Goal: Task Accomplishment & Management: Manage account settings

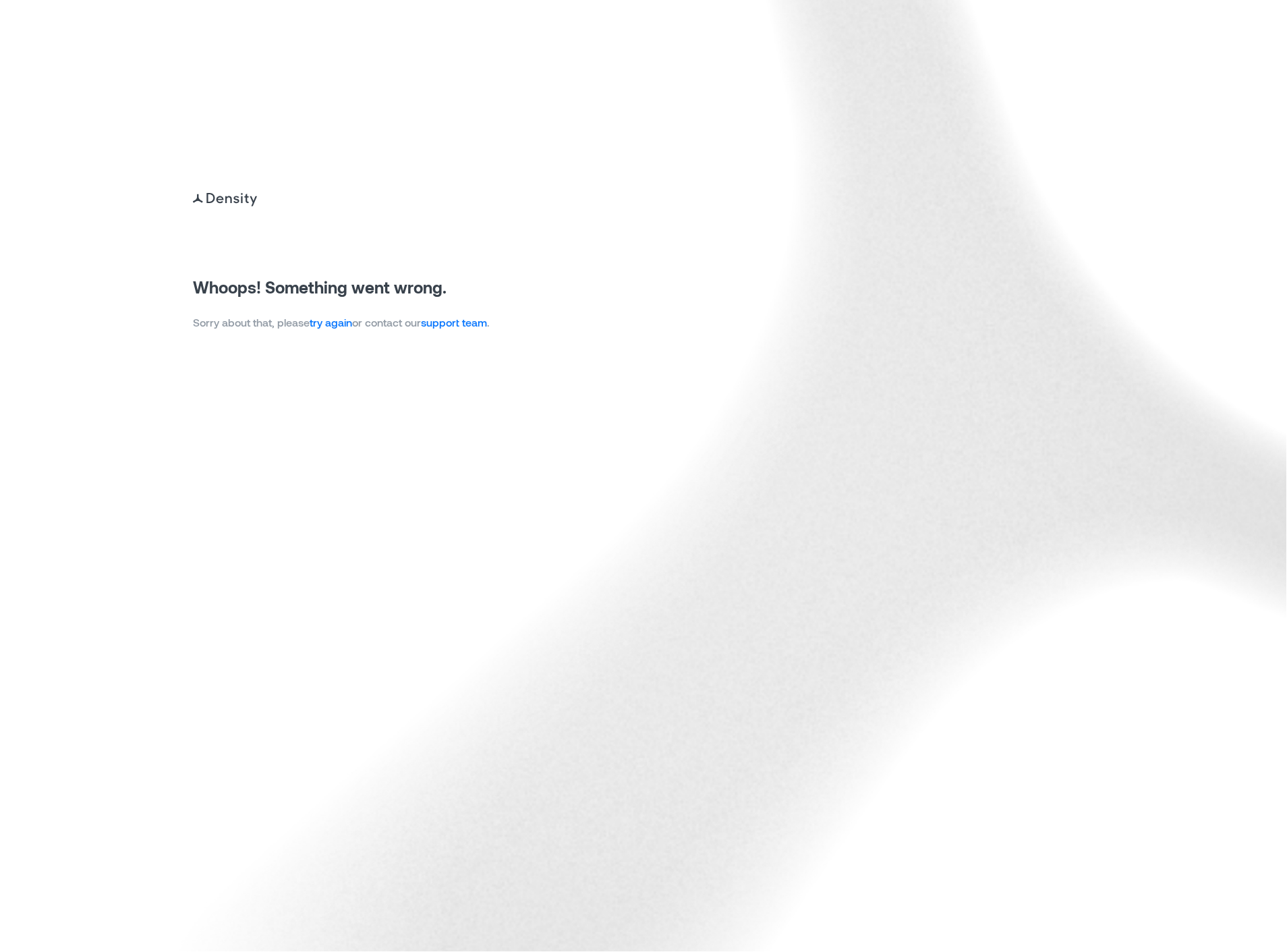
click at [335, 328] on link "try again" at bounding box center [330, 322] width 42 height 13
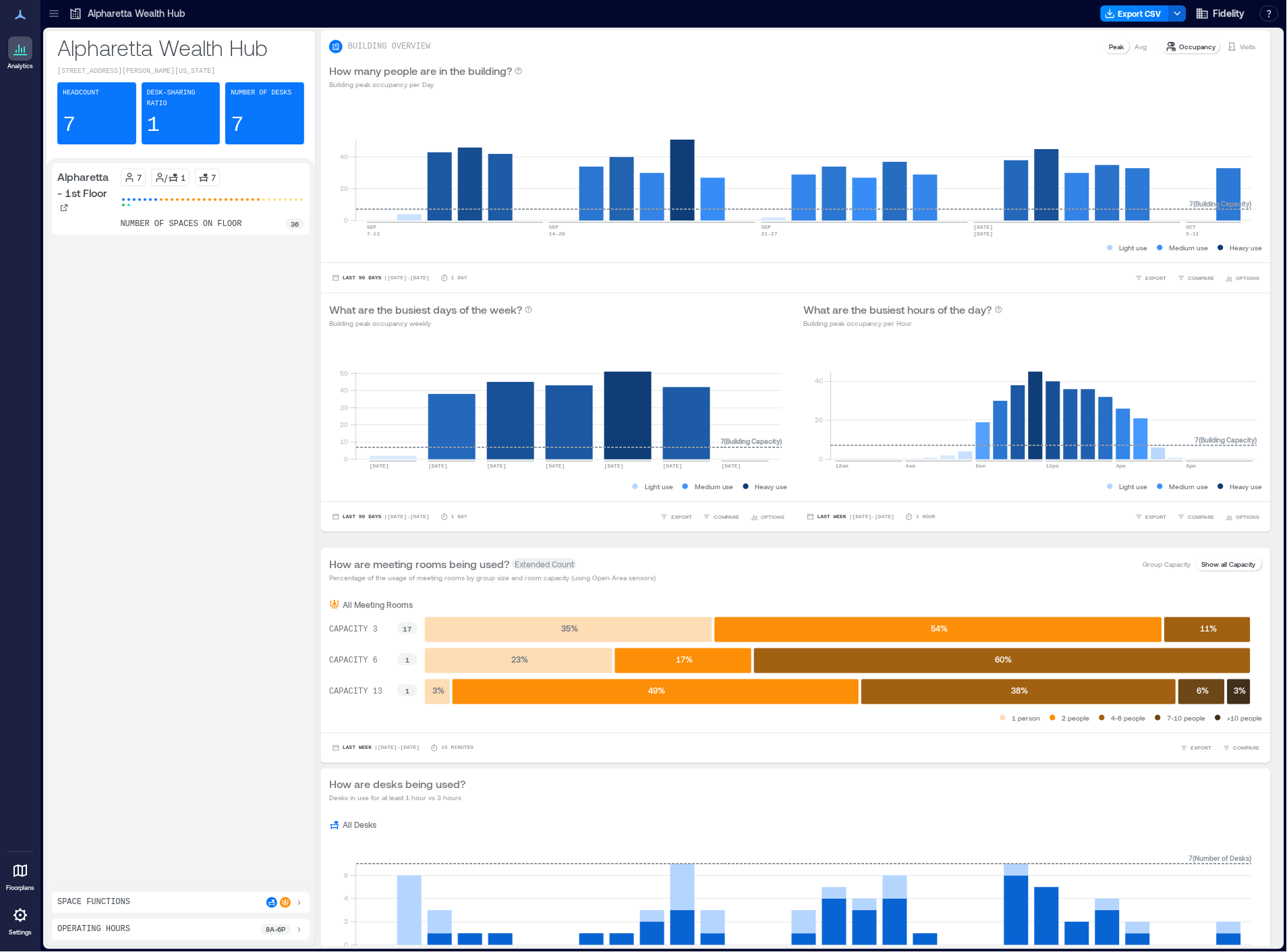
click at [52, 14] on icon at bounding box center [54, 13] width 13 height 13
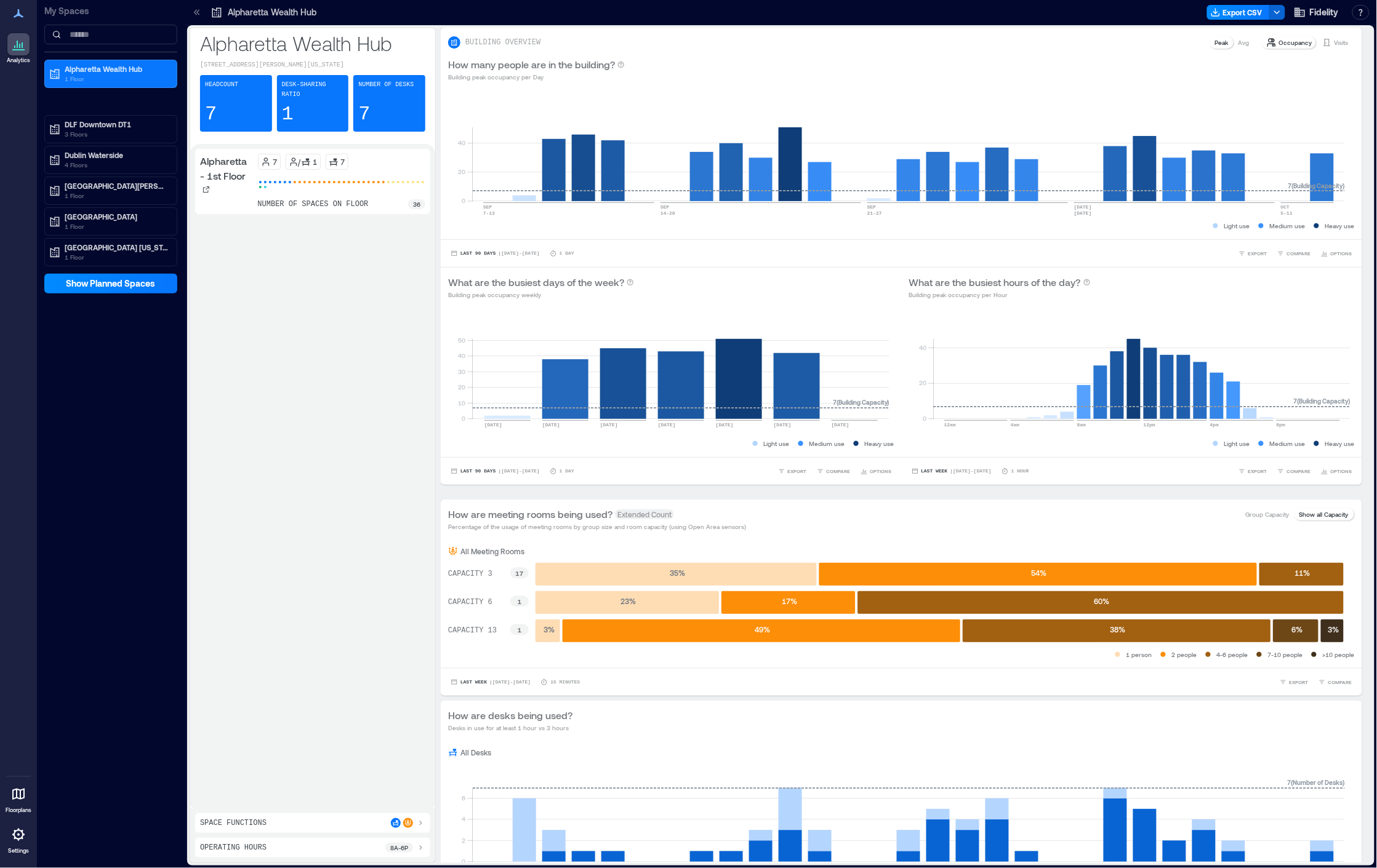
click at [19, 839] on icon at bounding box center [18, 835] width 12 height 12
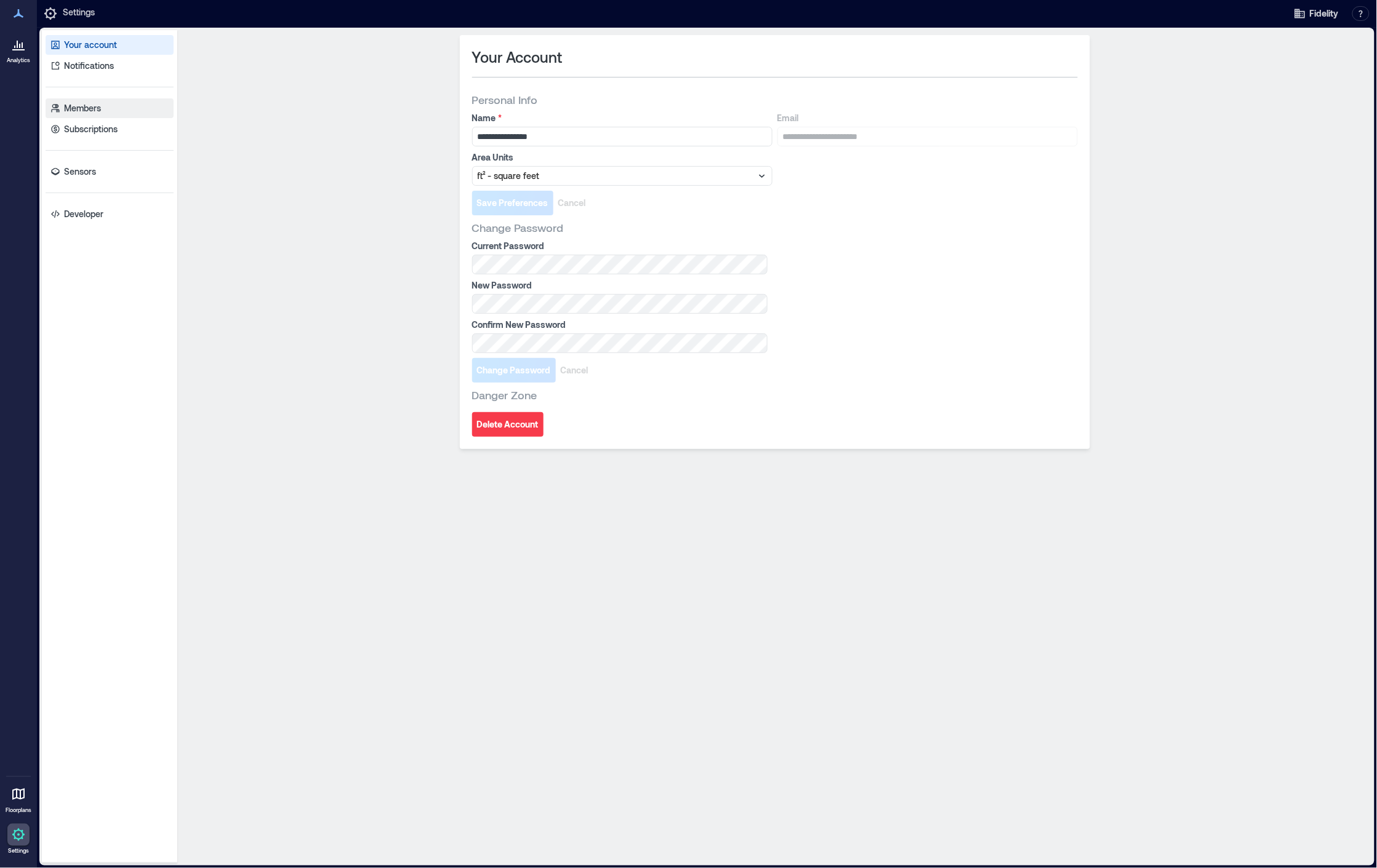
click at [85, 105] on p "Members" at bounding box center [83, 108] width 37 height 12
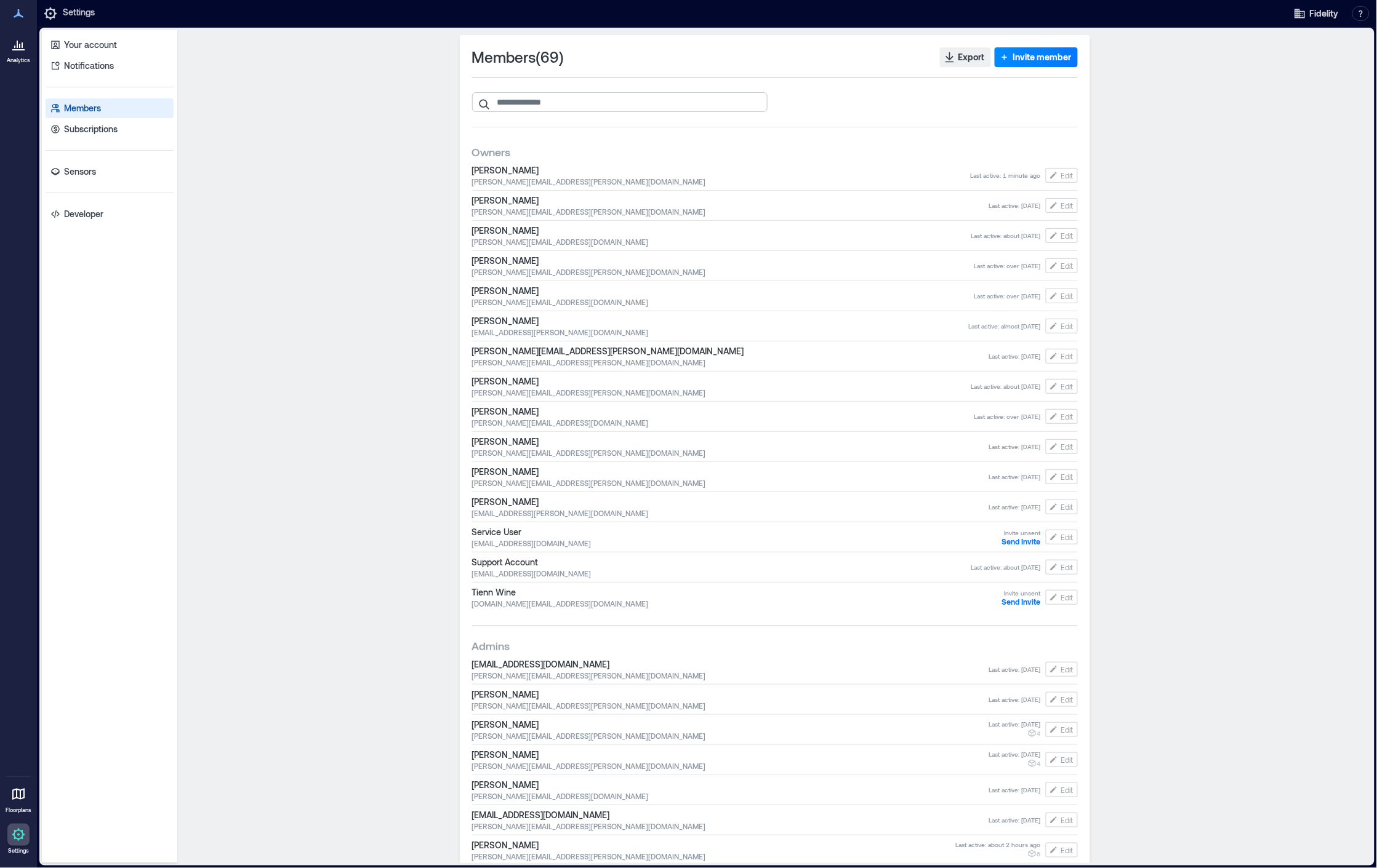
click at [585, 105] on input "search" at bounding box center [620, 102] width 295 height 19
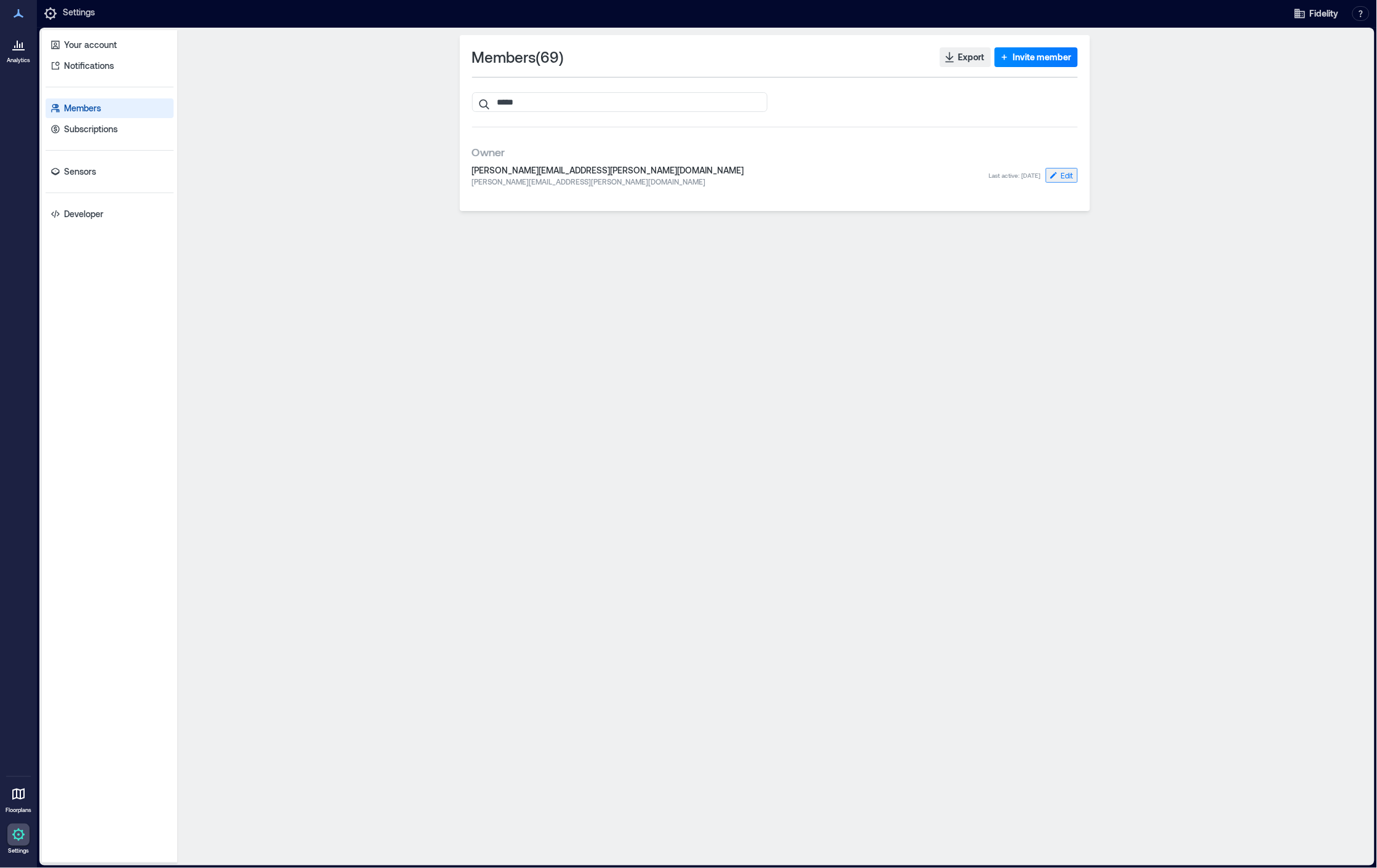
click at [1069, 174] on span "Edit" at bounding box center [1067, 175] width 12 height 10
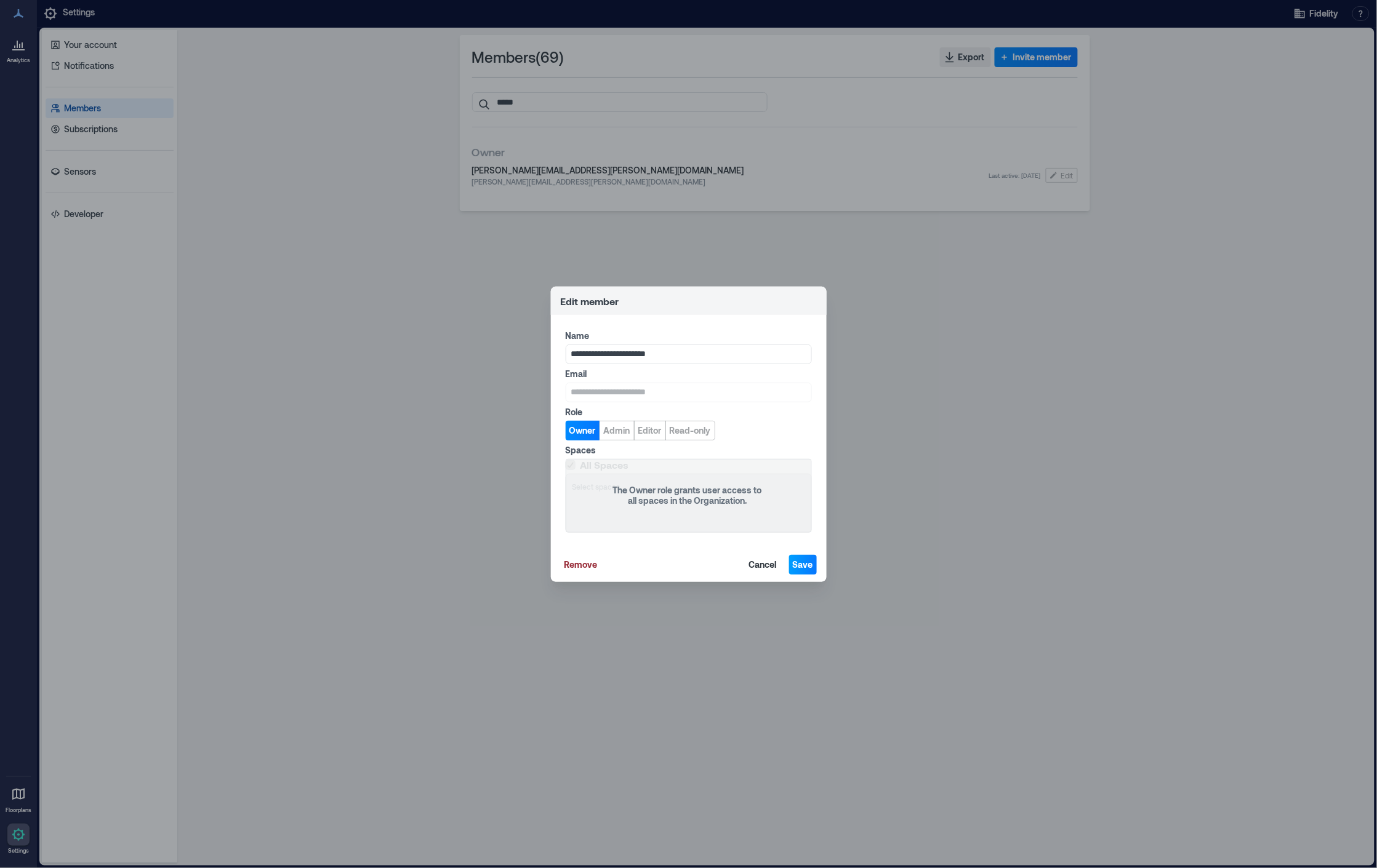
click at [798, 564] on span "Save" at bounding box center [802, 565] width 20 height 12
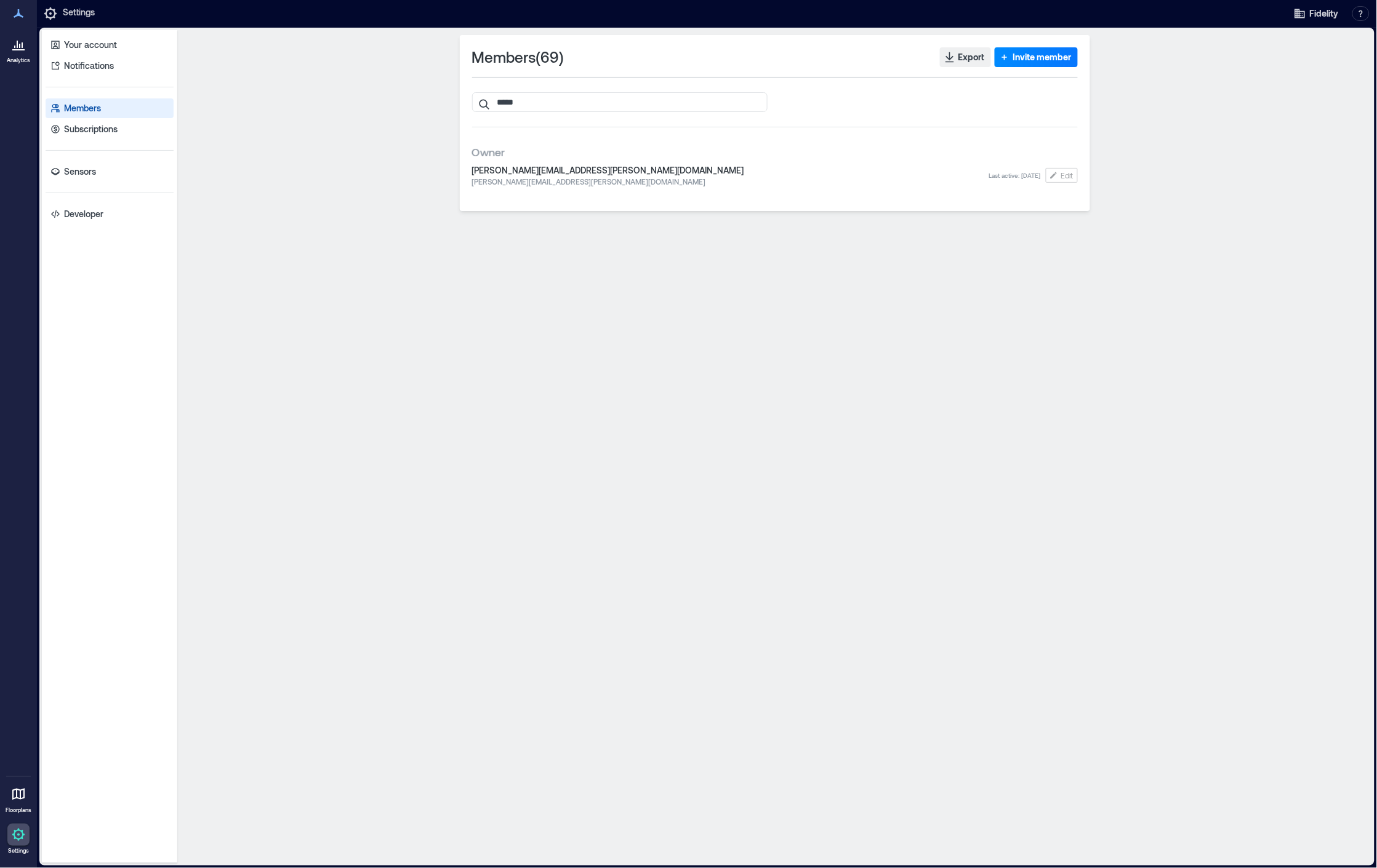
drag, startPoint x: 558, startPoint y: 105, endPoint x: 438, endPoint y: 96, distance: 120.3
click at [438, 96] on div "Members ( 69 ) Export Invite member ***** Owner patrick.hartnett@fmr.com patric…" at bounding box center [774, 446] width 1185 height 823
click at [1072, 176] on span "Edit" at bounding box center [1067, 175] width 12 height 10
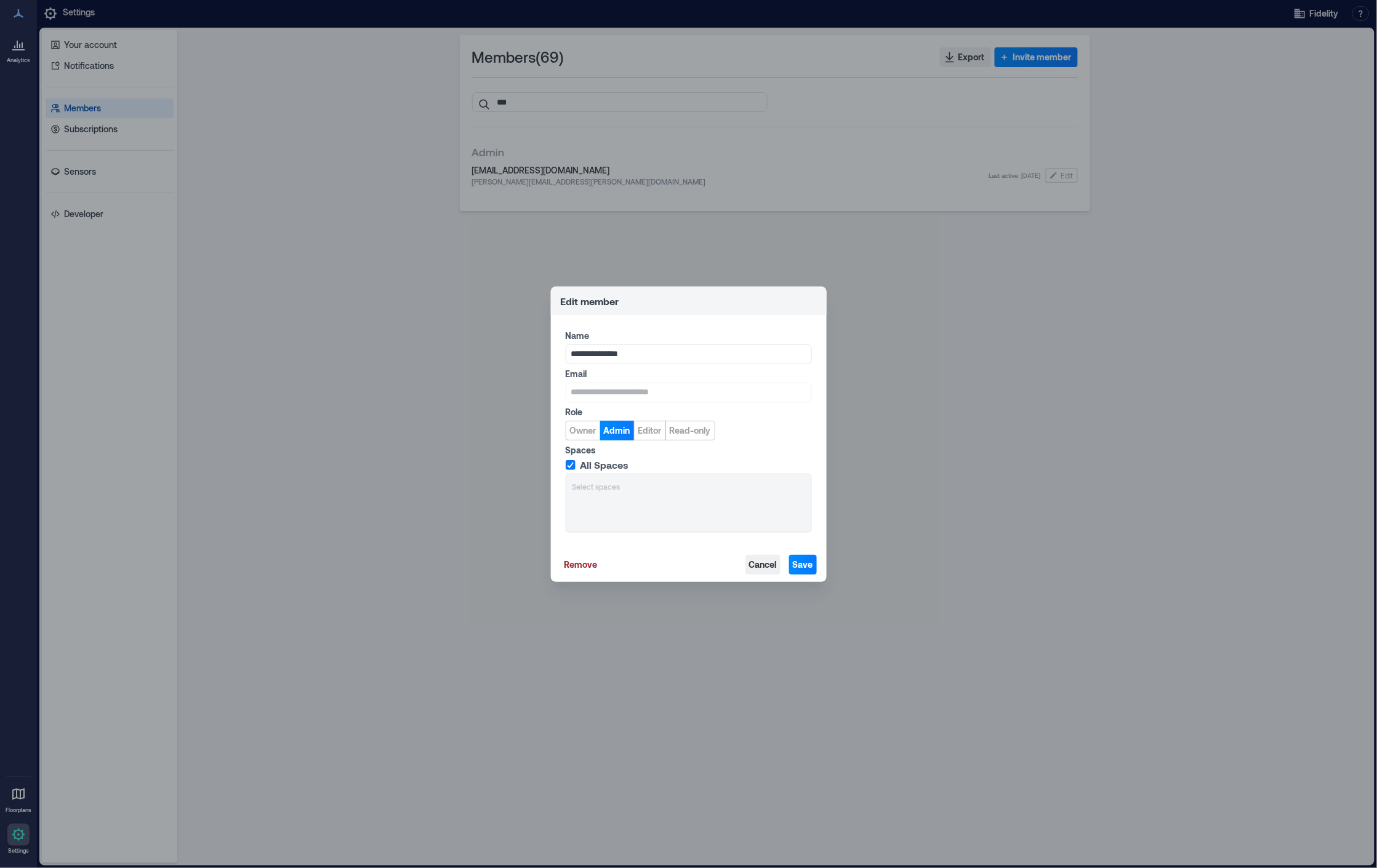
click at [767, 565] on span "Cancel" at bounding box center [763, 565] width 28 height 12
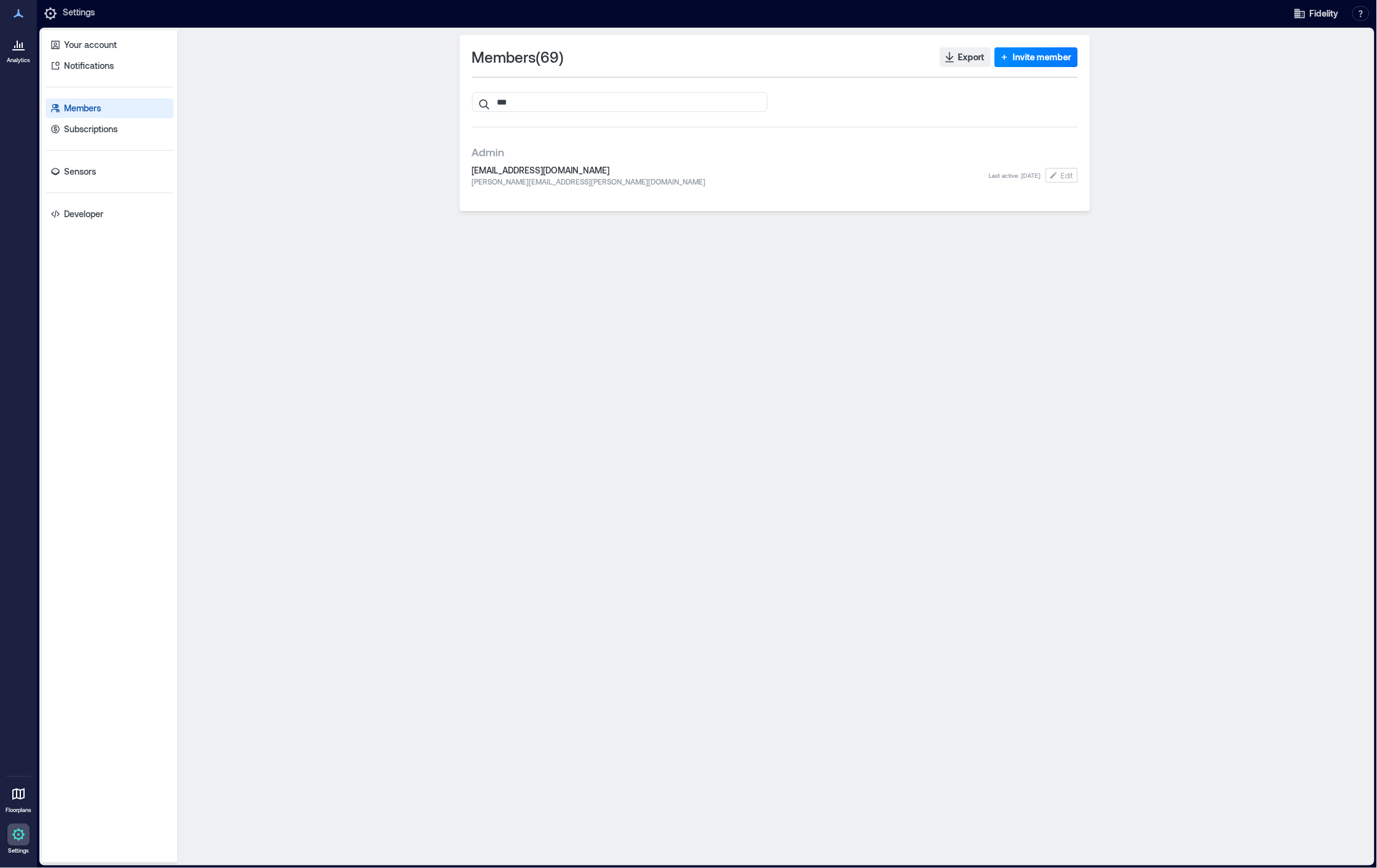
drag, startPoint x: 530, startPoint y: 104, endPoint x: 459, endPoint y: 96, distance: 71.4
click at [459, 96] on div "Members ( 69 ) Export Invite member *** Admin a786930@fmr.com garrett.kenworthy…" at bounding box center [774, 446] width 1185 height 823
type input "***"
click at [514, 509] on div "Members ( 69 ) Export Invite member *** Admin Jon Yager jon.yager@fmr.com Last …" at bounding box center [774, 446] width 1185 height 823
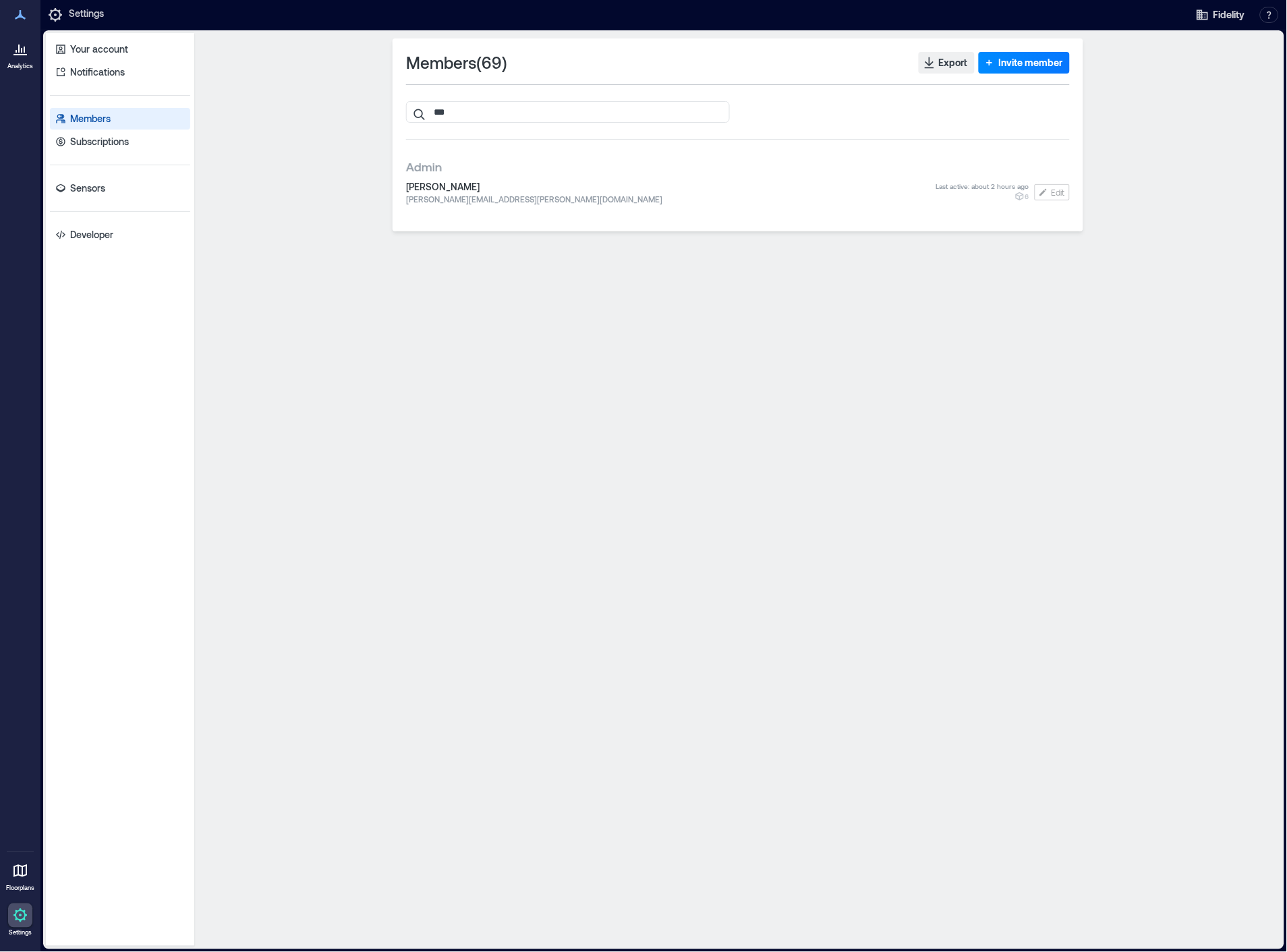
click at [18, 66] on p "Analytics" at bounding box center [20, 66] width 26 height 8
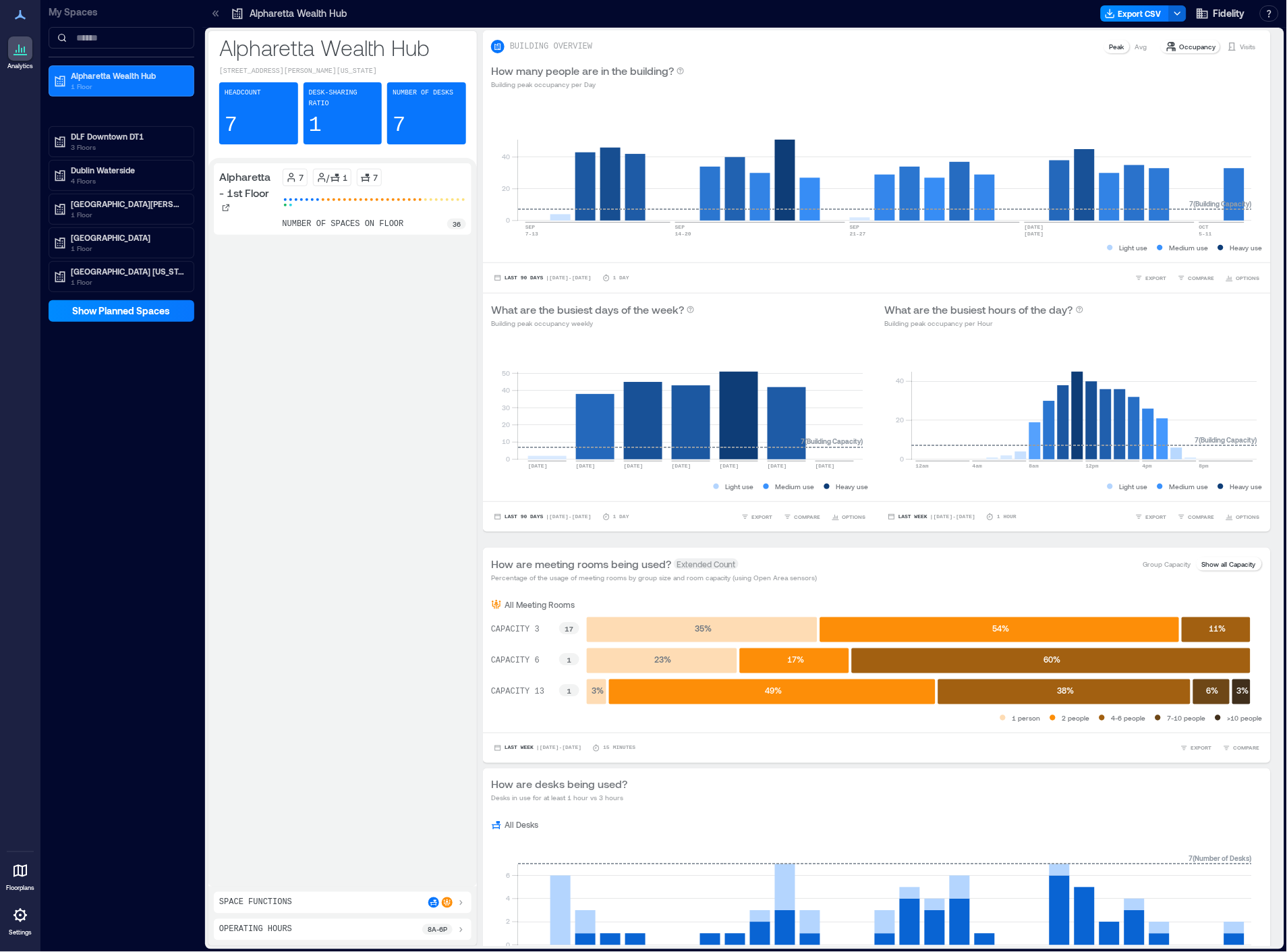
click at [17, 872] on icon at bounding box center [20, 871] width 16 height 16
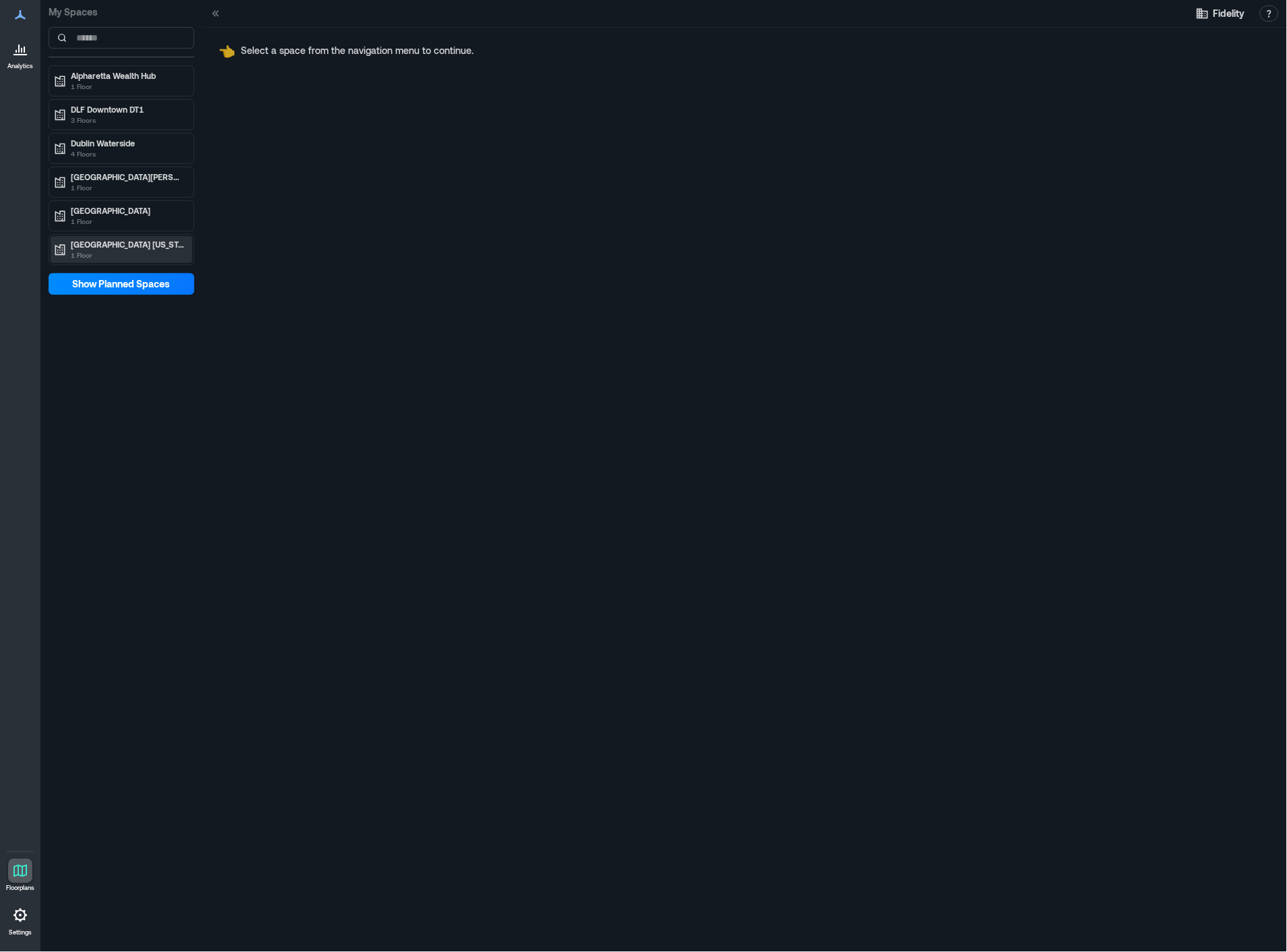
click at [109, 252] on p "1 Floor" at bounding box center [128, 254] width 114 height 11
click at [108, 278] on p "Westlake - 2nd Floor" at bounding box center [107, 272] width 76 height 11
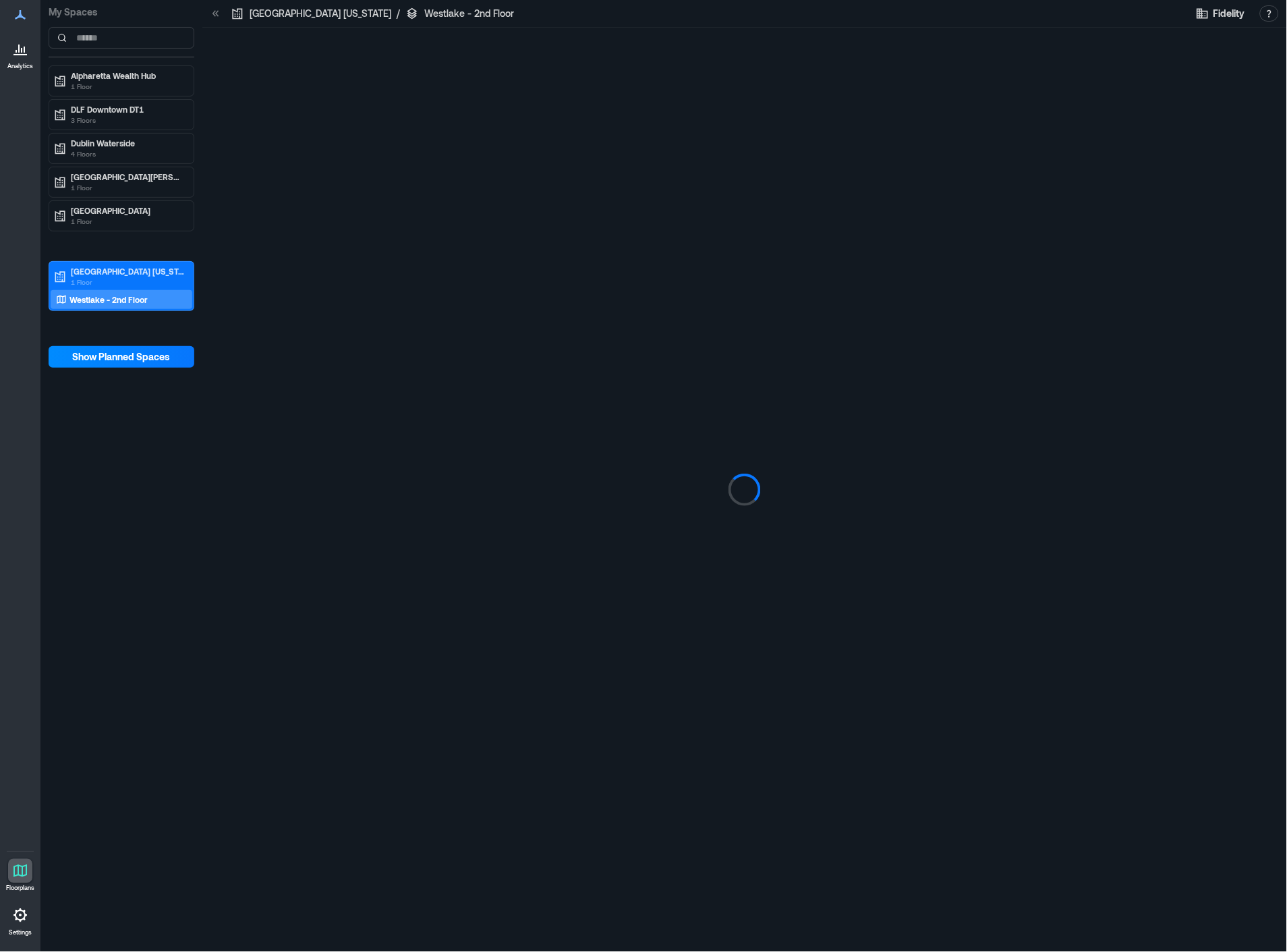
click at [402, 21] on div "Westlake Texas / Westlake - 2nd Floor" at bounding box center [372, 13] width 292 height 21
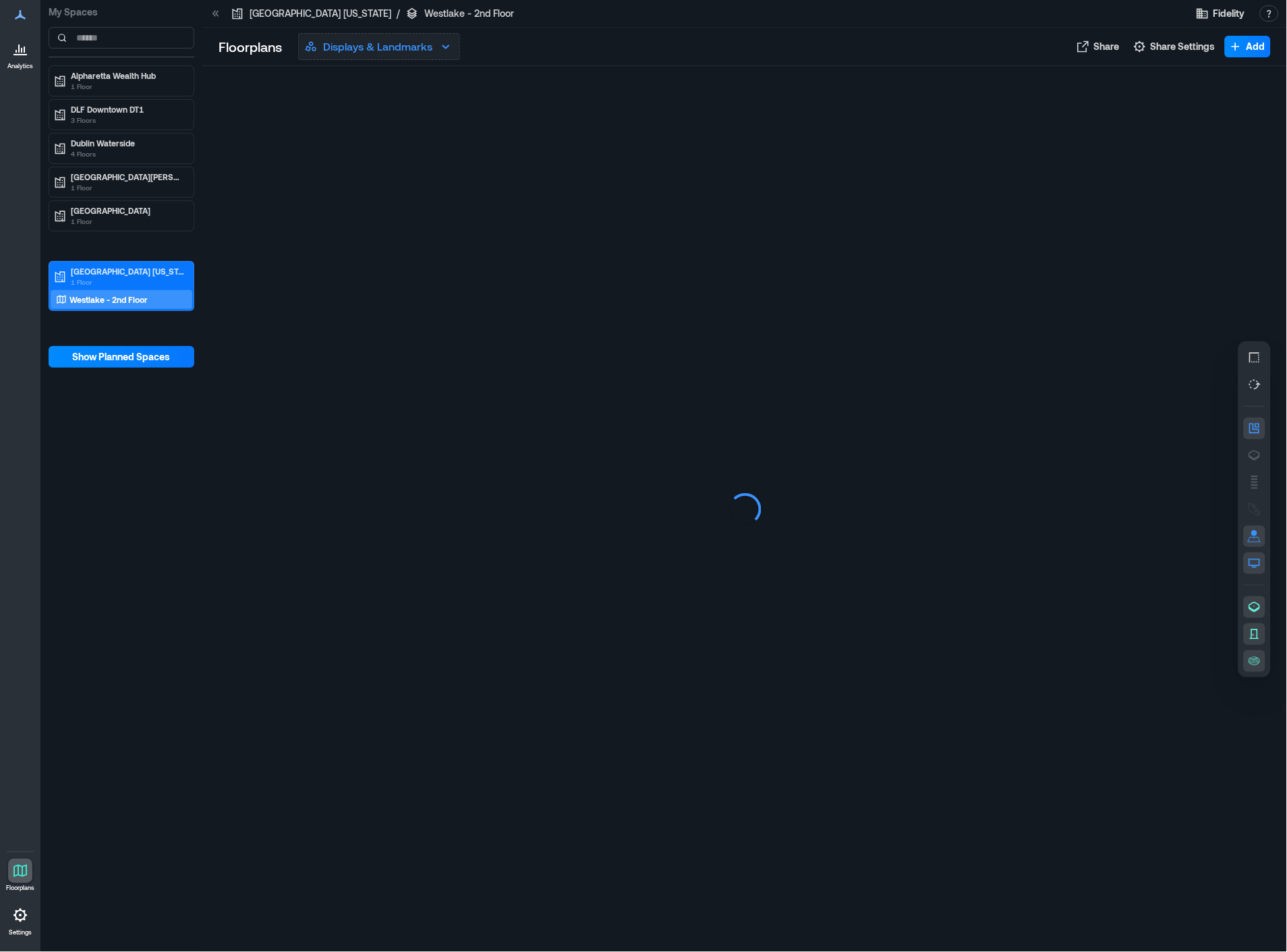
click at [448, 50] on icon "button" at bounding box center [446, 46] width 16 height 16
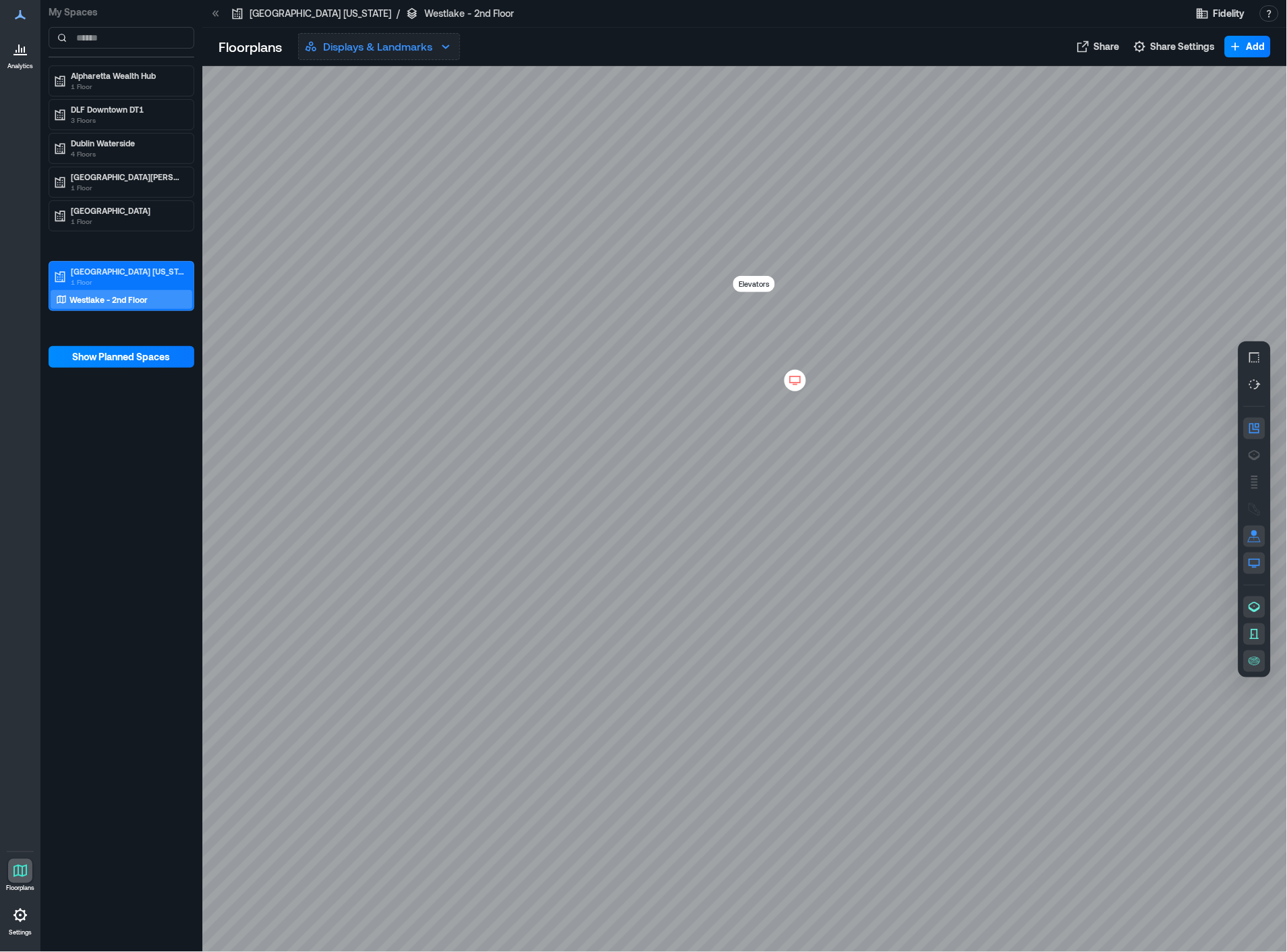
click at [430, 48] on p "Displays & Landmarks" at bounding box center [377, 46] width 109 height 16
click at [434, 48] on button "Displays & Landmarks" at bounding box center [380, 46] width 162 height 27
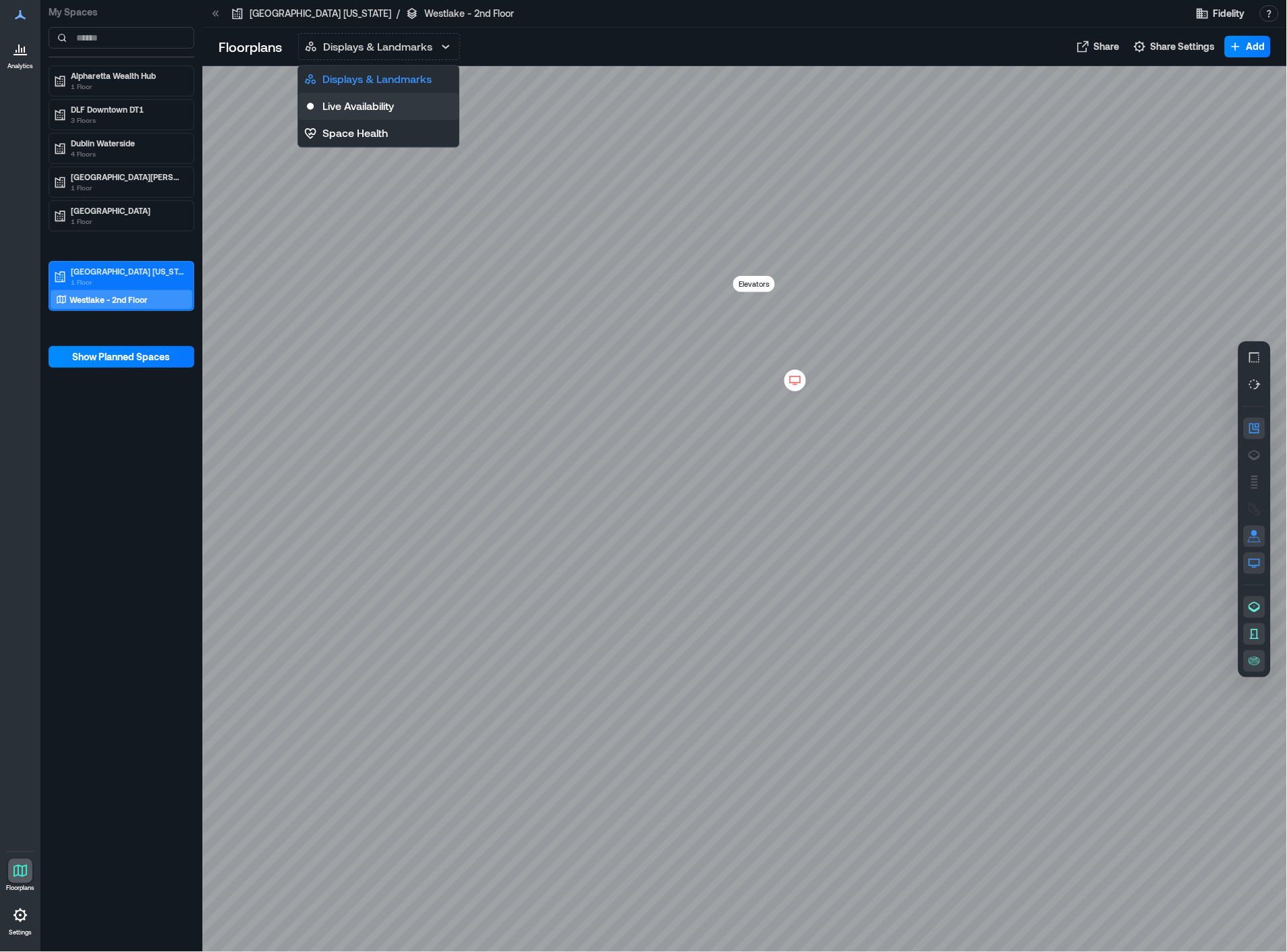
click at [380, 102] on p "Live Availability" at bounding box center [358, 106] width 71 height 16
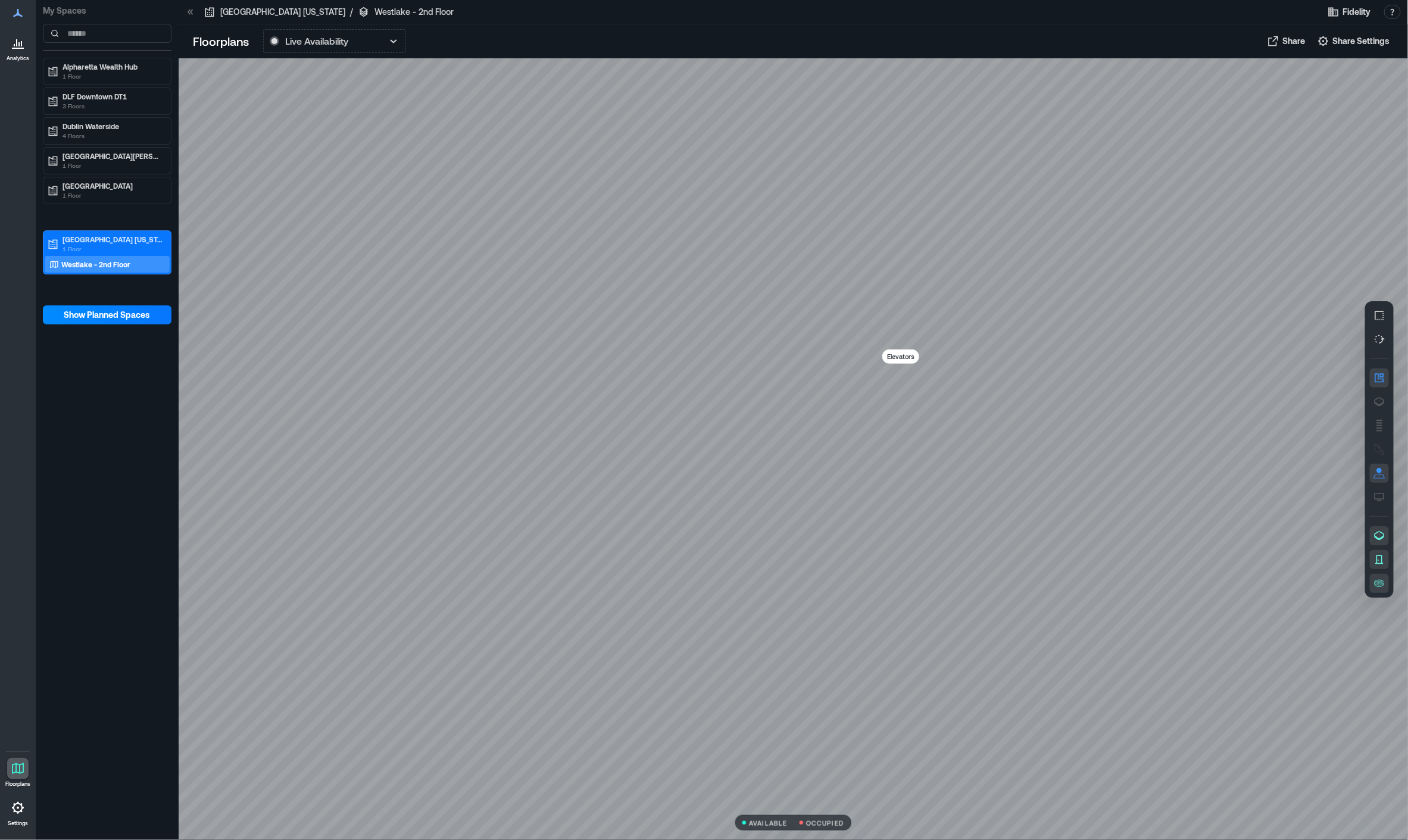
drag, startPoint x: 803, startPoint y: 272, endPoint x: 743, endPoint y: 199, distance: 94.5
drag, startPoint x: 861, startPoint y: 286, endPoint x: 779, endPoint y: 205, distance: 115.3
drag, startPoint x: 1121, startPoint y: 173, endPoint x: 862, endPoint y: 145, distance: 260.5
drag, startPoint x: 1048, startPoint y: 185, endPoint x: 675, endPoint y: 137, distance: 376.1
click at [675, 137] on div at bounding box center [793, 450] width 1230 height 782
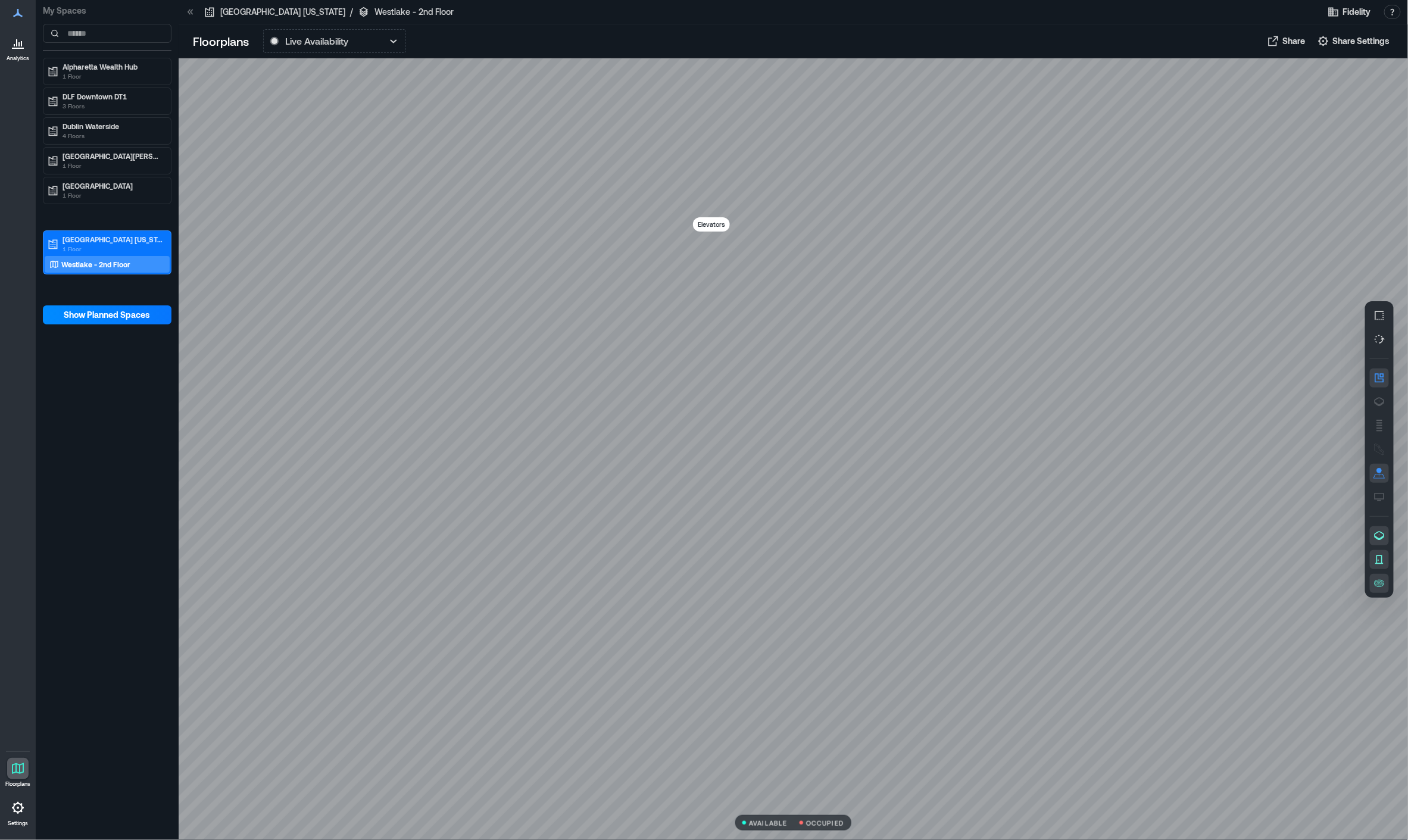
drag, startPoint x: 968, startPoint y: 143, endPoint x: 742, endPoint y: 128, distance: 226.5
click at [742, 128] on div at bounding box center [793, 450] width 1230 height 782
